Goal: Task Accomplishment & Management: Manage account settings

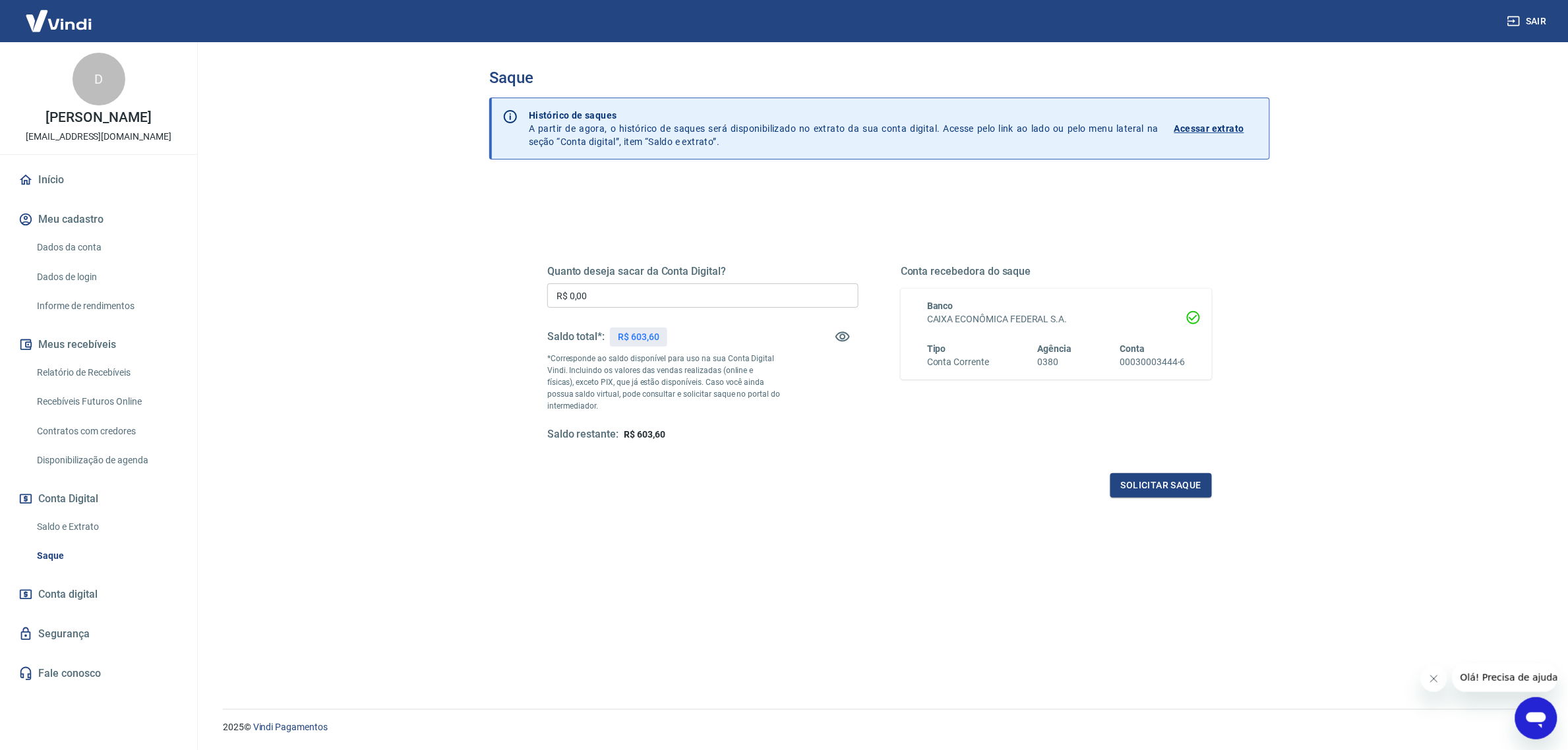
click at [139, 367] on link "Relatório de Recebíveis" at bounding box center [107, 372] width 150 height 27
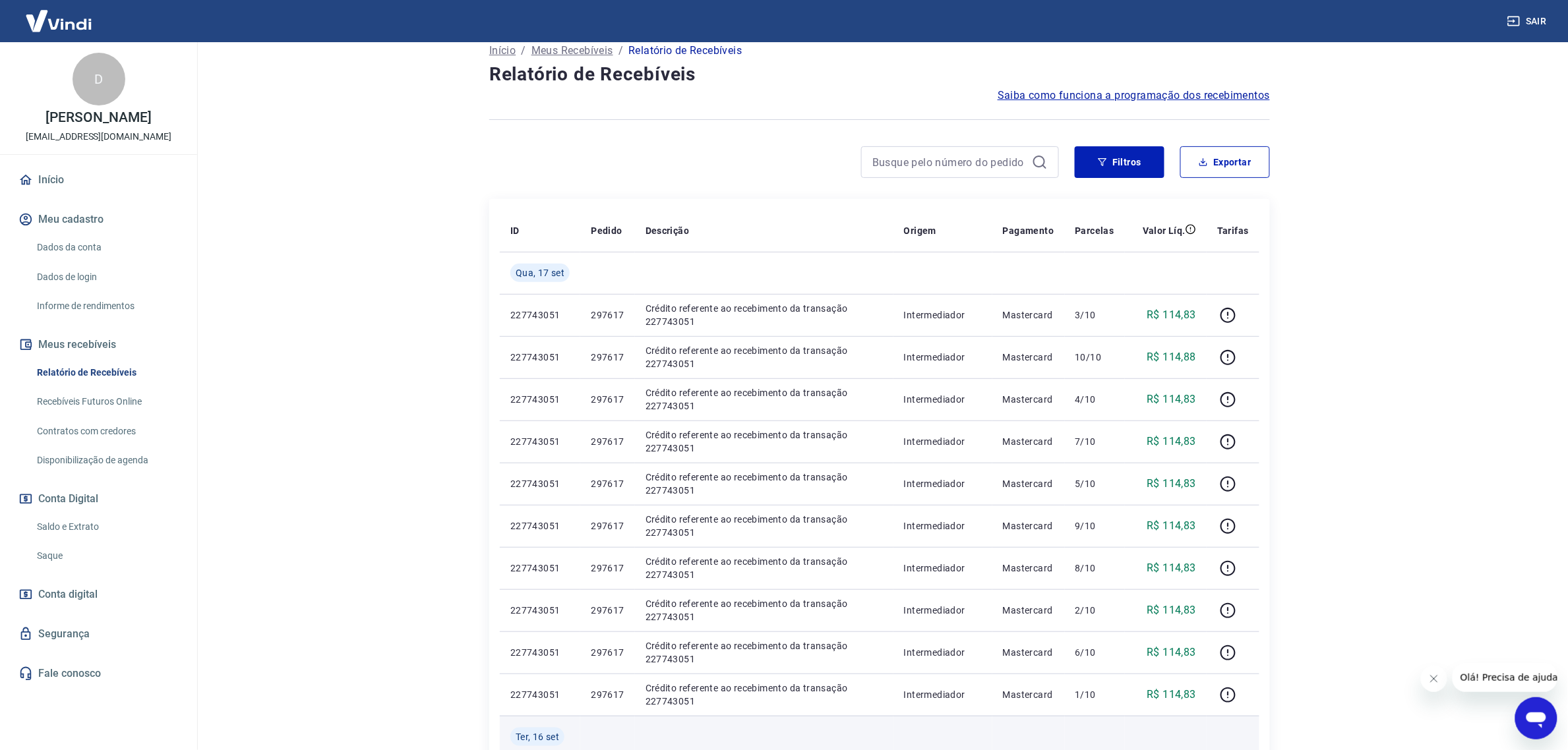
scroll to position [165, 0]
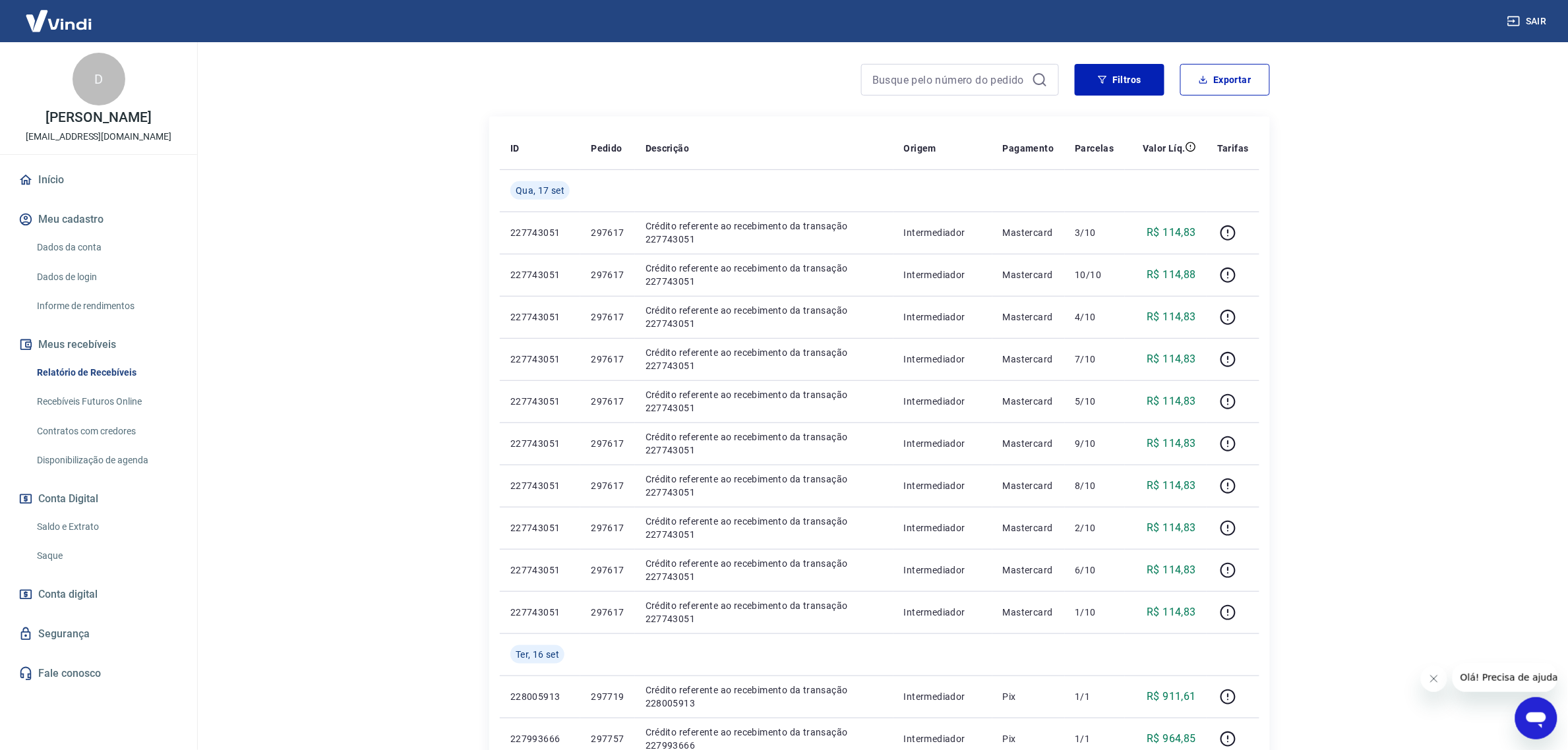
click at [93, 181] on link "Início" at bounding box center [98, 179] width 165 height 29
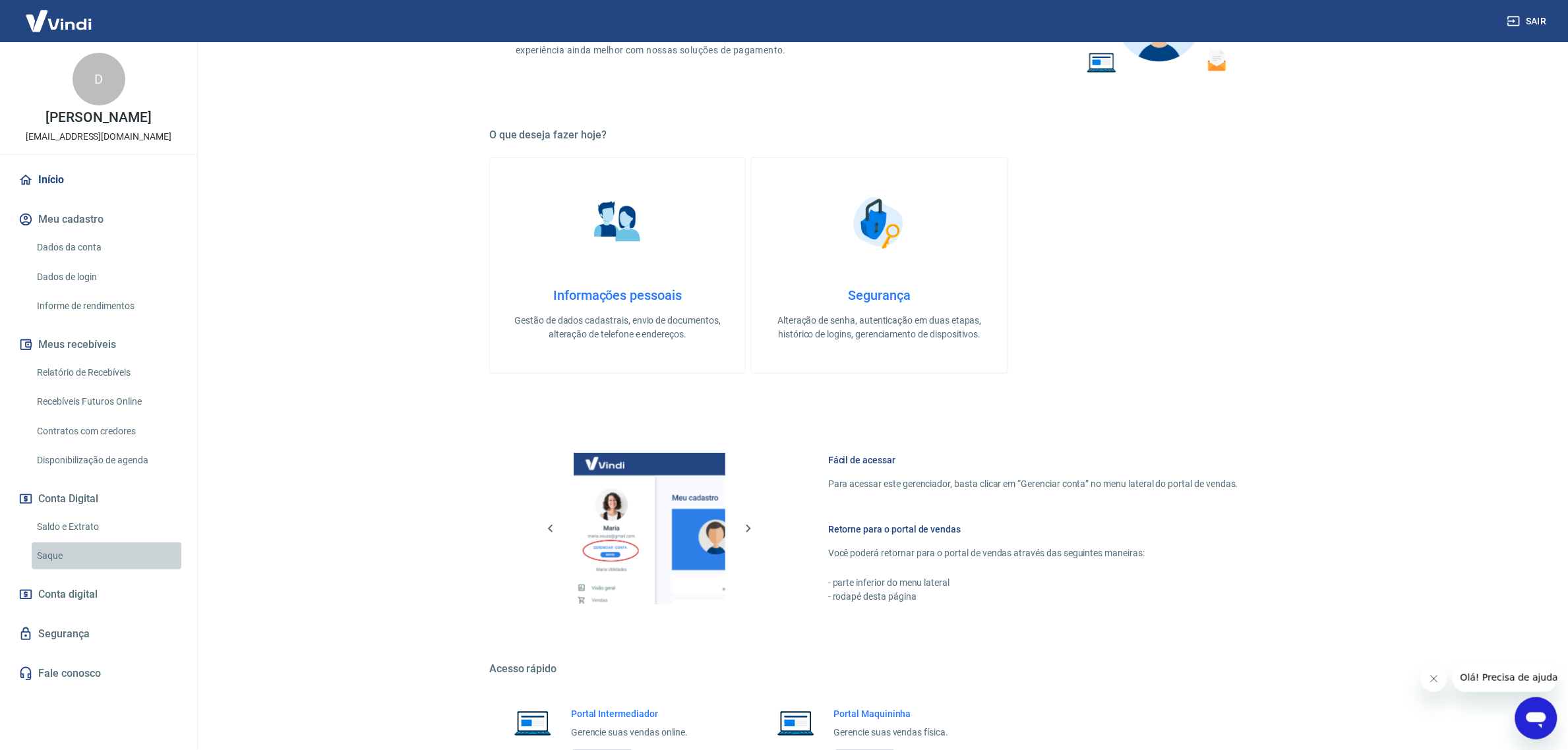
drag, startPoint x: 37, startPoint y: 555, endPoint x: 127, endPoint y: 521, distance: 96.2
click at [36, 556] on link "Saque" at bounding box center [107, 556] width 150 height 27
